Goal: Communication & Community: Answer question/provide support

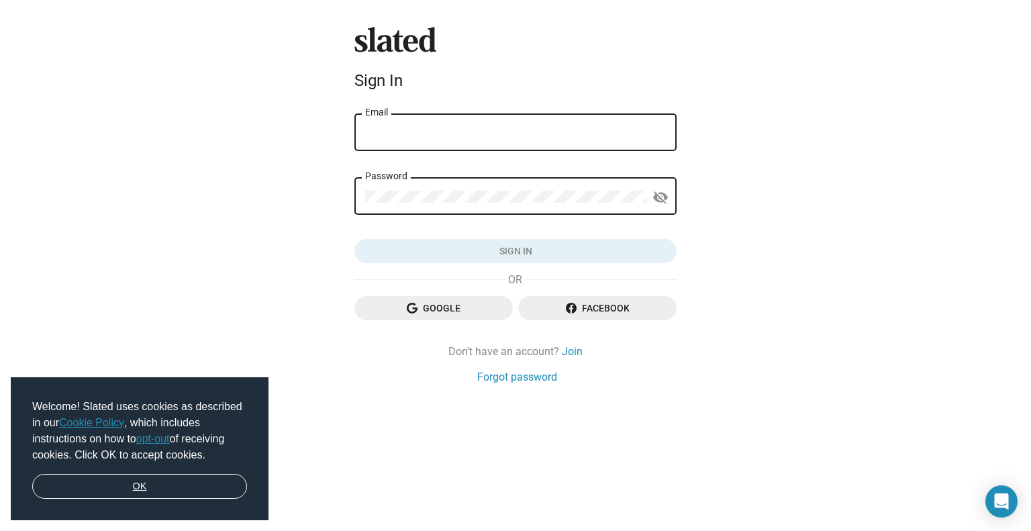
click at [167, 477] on link "OK" at bounding box center [139, 487] width 215 height 26
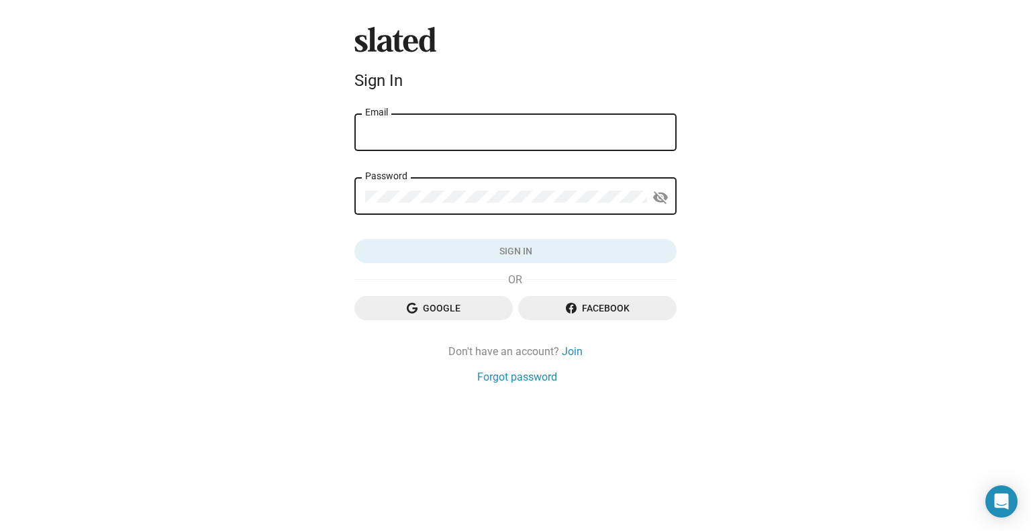
click at [437, 130] on input "Email" at bounding box center [515, 133] width 301 height 12
type input "[EMAIL_ADDRESS][DOMAIN_NAME]"
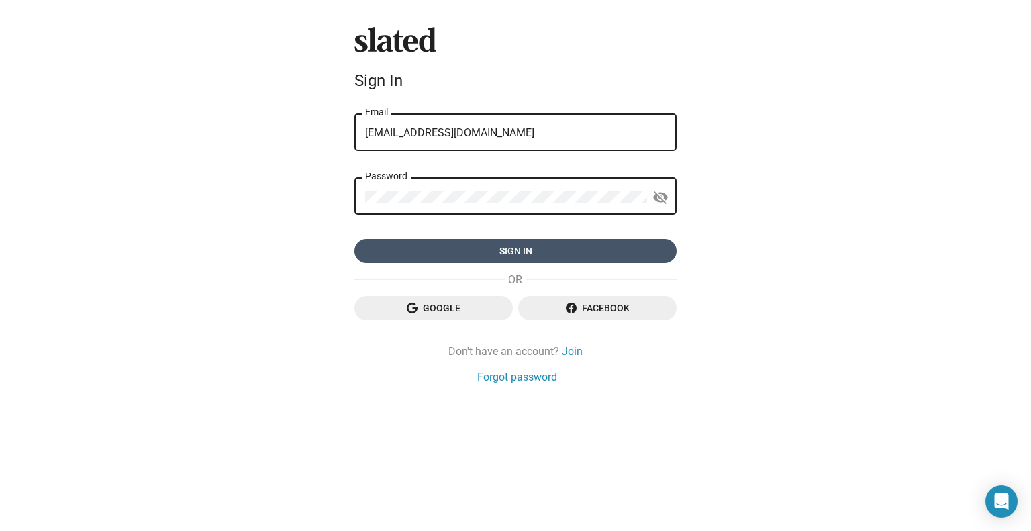
click at [495, 253] on span "Sign in" at bounding box center [515, 251] width 301 height 24
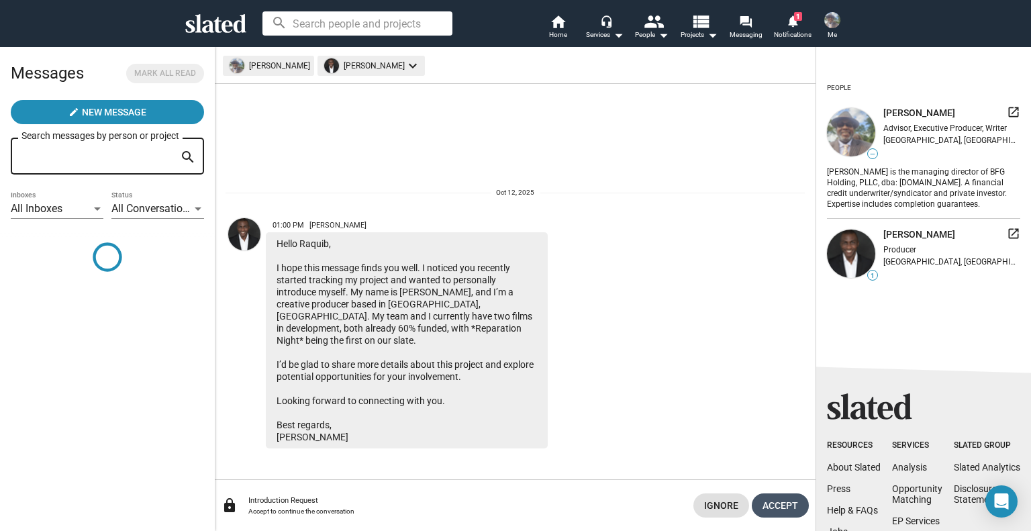
click at [788, 504] on span "Accept" at bounding box center [781, 506] width 36 height 24
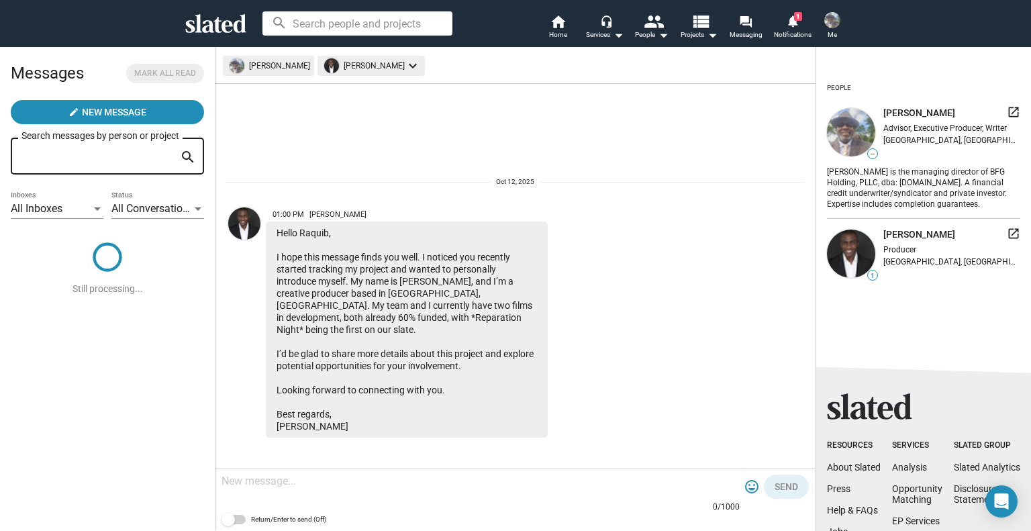
click at [314, 477] on textarea at bounding box center [481, 481] width 518 height 13
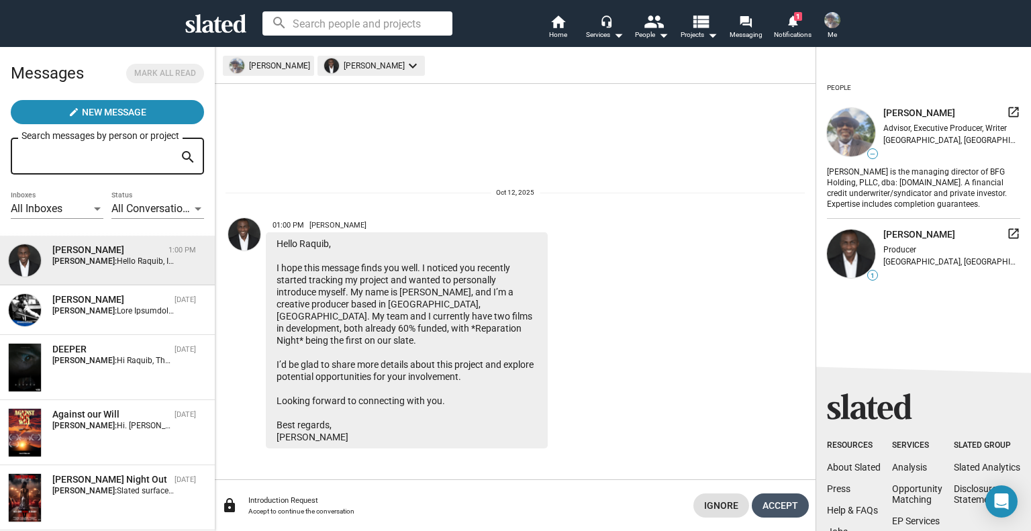
click at [782, 507] on span "Accept" at bounding box center [781, 506] width 36 height 24
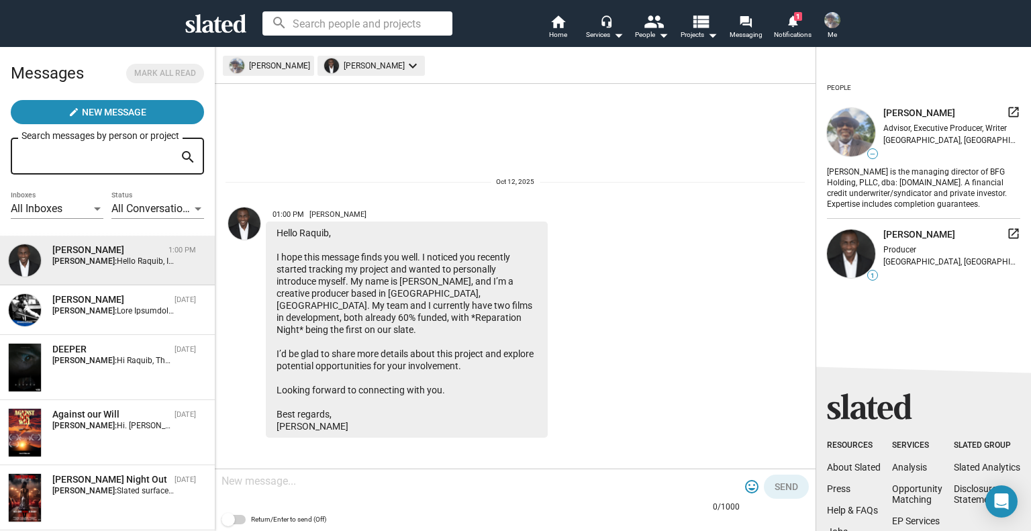
click at [238, 485] on textarea at bounding box center [481, 481] width 518 height 13
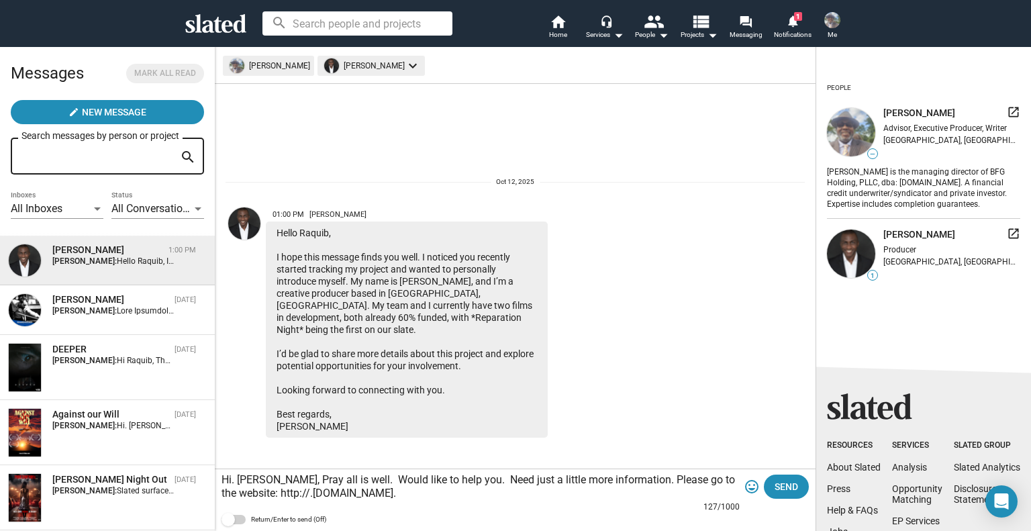
drag, startPoint x: 261, startPoint y: 479, endPoint x: 267, endPoint y: 483, distance: 7.3
click at [267, 483] on textarea "Hi. Sameul, Pray all is well. Would like to help you. Need just a little more i…" at bounding box center [481, 486] width 518 height 27
click at [258, 481] on textarea "Hi. Sameul, Pray all is well. Would like to help you. Need just a little more i…" at bounding box center [481, 486] width 518 height 27
click at [257, 477] on textarea "Hi. Sameul, Pray all is well. Would like to help you. Need just a little more i…" at bounding box center [481, 486] width 518 height 27
click at [290, 482] on textarea "Hi. Samuel, Pray all is well. Would like to help you. Need just a little more i…" at bounding box center [481, 486] width 518 height 27
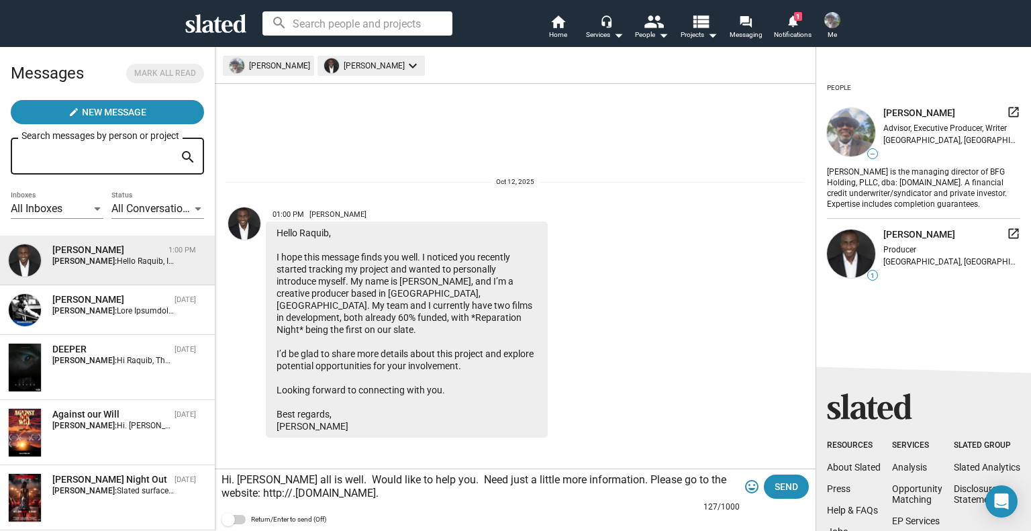
click at [290, 477] on textarea "Hi. Samuel, Pray all is well. Would like to help you. Need just a little more i…" at bounding box center [481, 486] width 518 height 27
click at [290, 479] on textarea "Hi. Samuel, Pray all is well. Would like to help you. Need just a little more i…" at bounding box center [481, 486] width 518 height 27
click at [291, 479] on textarea "Hi. Samuel, Pray all is well. Would like to help you. Need just a little more i…" at bounding box center [481, 486] width 518 height 27
drag, startPoint x: 284, startPoint y: 483, endPoint x: 282, endPoint y: 475, distance: 8.3
drag, startPoint x: 282, startPoint y: 475, endPoint x: 523, endPoint y: 516, distance: 244.5
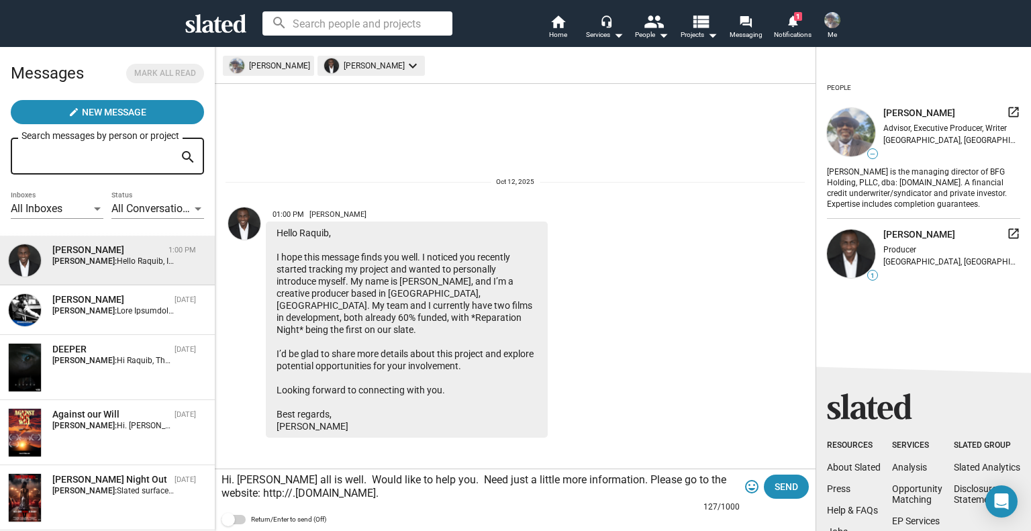
click at [523, 518] on div "Return/Enter to send (Off)" at bounding box center [522, 520] width 601 height 16
click at [449, 498] on textarea "Hi. Samuel, Pray all is well. Would like to help you. Need just a little more i…" at bounding box center [481, 486] width 518 height 27
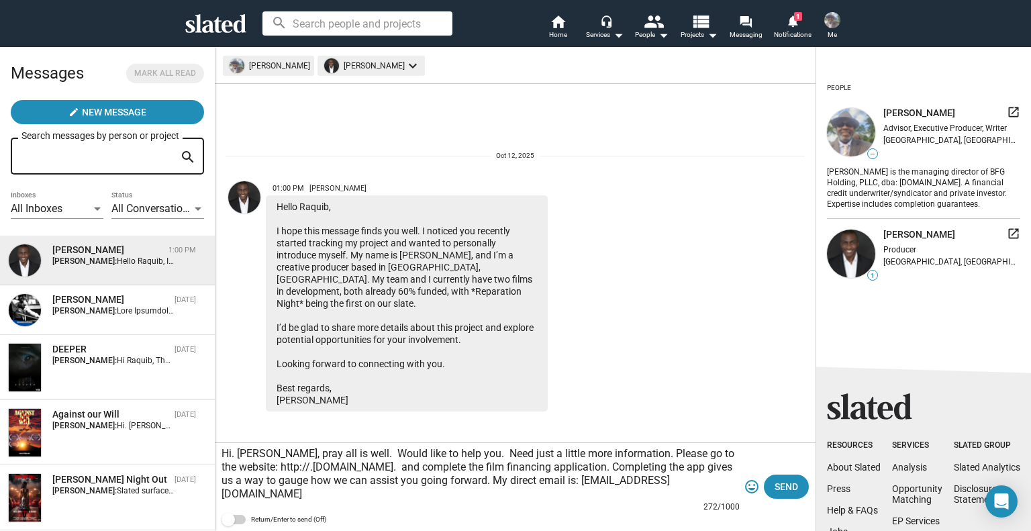
click at [378, 495] on textarea "Hi. Samuel, pray all is well. Would like to help you. Need just a little more i…" at bounding box center [481, 474] width 518 height 54
click at [319, 489] on textarea "Hi. Samuel, pray all is well. Would like to help you. Need just a little more i…" at bounding box center [481, 474] width 518 height 54
type textarea "Hi. Samuel, pray all is well. Would like to help you. Need just a little more i…"
click at [797, 486] on span "Send" at bounding box center [787, 487] width 24 height 24
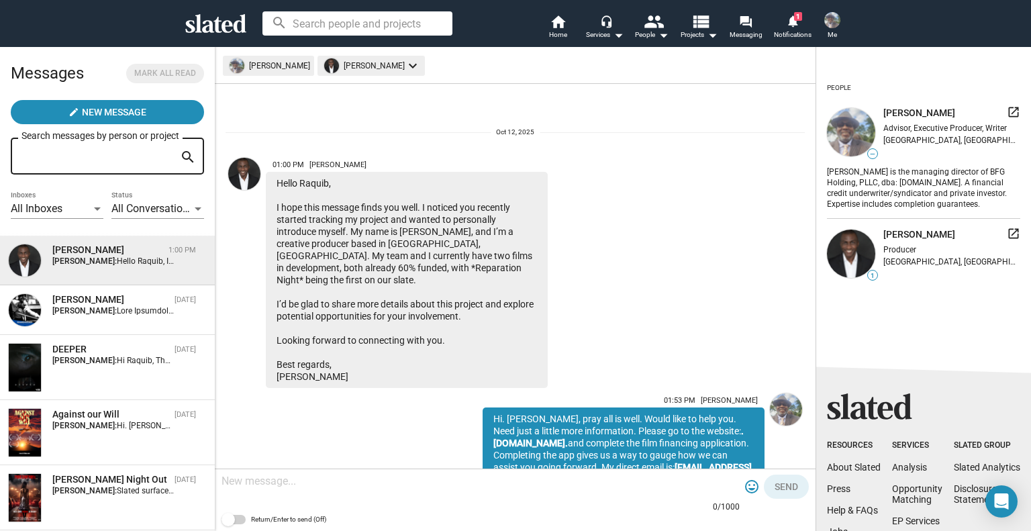
scroll to position [69, 0]
